Goal: Task Accomplishment & Management: Manage account settings

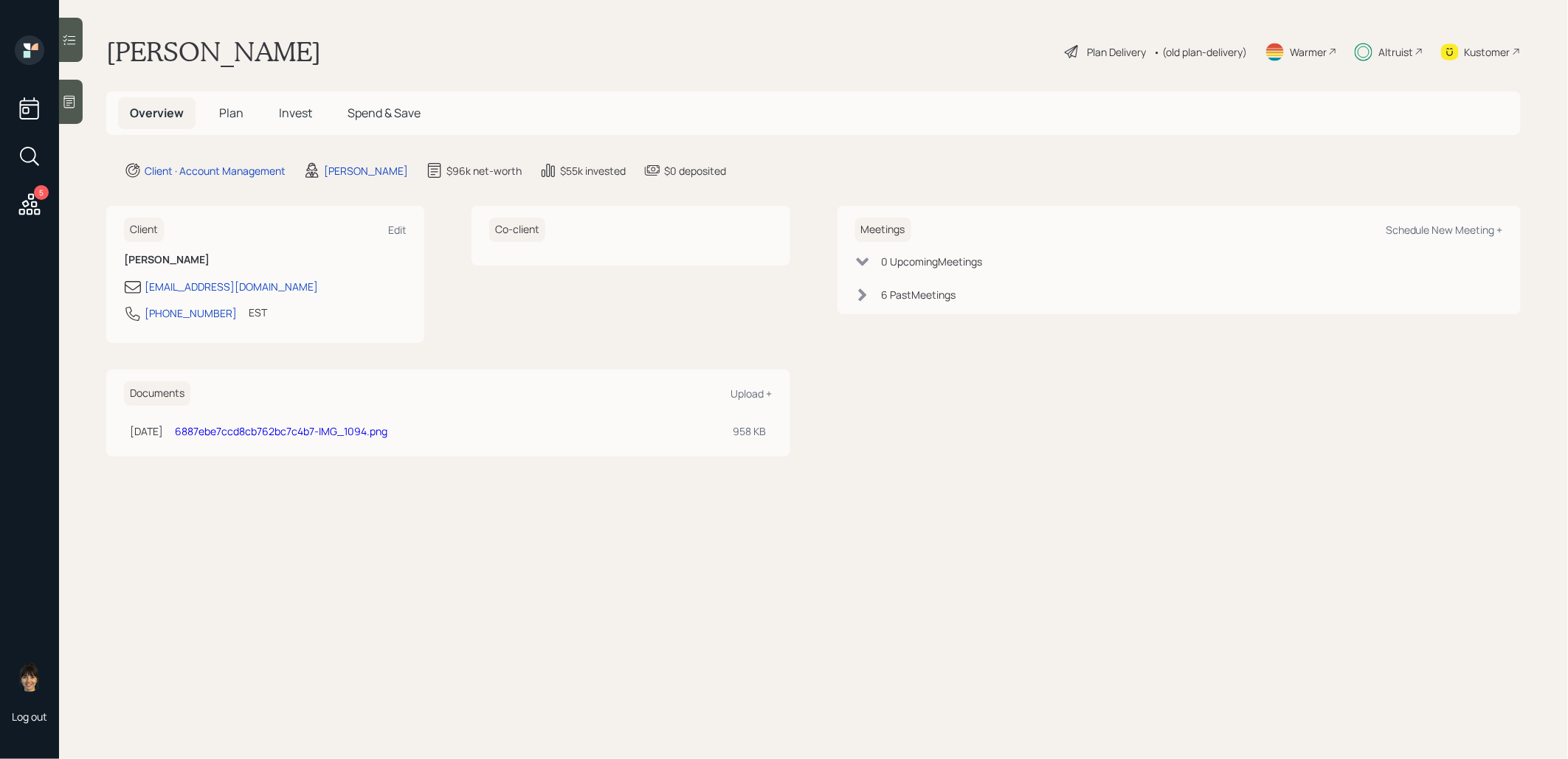
click at [295, 110] on span "Invest" at bounding box center [295, 113] width 34 height 16
